Goal: Task Accomplishment & Management: Use online tool/utility

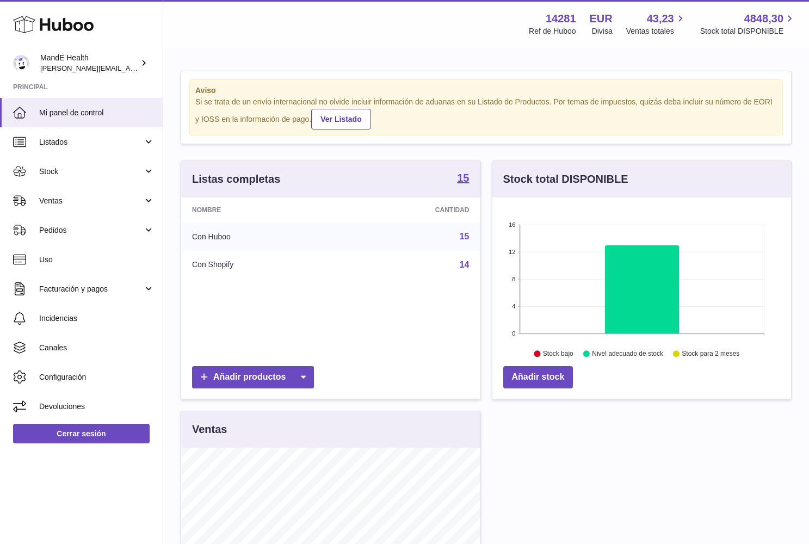
scroll to position [170, 299]
click at [134, 62] on div "MandE Health [PERSON_NAME][EMAIL_ADDRESS][PERSON_NAME][DOMAIN_NAME]" at bounding box center [89, 63] width 98 height 21
click at [120, 56] on div "MandE Health [PERSON_NAME][EMAIL_ADDRESS][PERSON_NAME][DOMAIN_NAME]" at bounding box center [89, 63] width 98 height 21
click at [560, 29] on div "Ref de Huboo" at bounding box center [552, 31] width 47 height 10
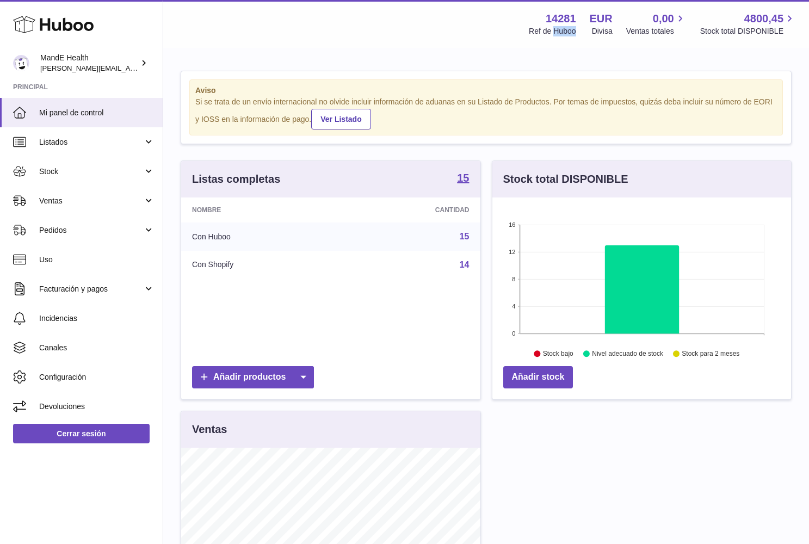
click at [560, 29] on div "Ref de Huboo" at bounding box center [552, 31] width 47 height 10
click at [558, 19] on strong "14281" at bounding box center [561, 18] width 30 height 15
copy strong "14281"
